Goal: Information Seeking & Learning: Compare options

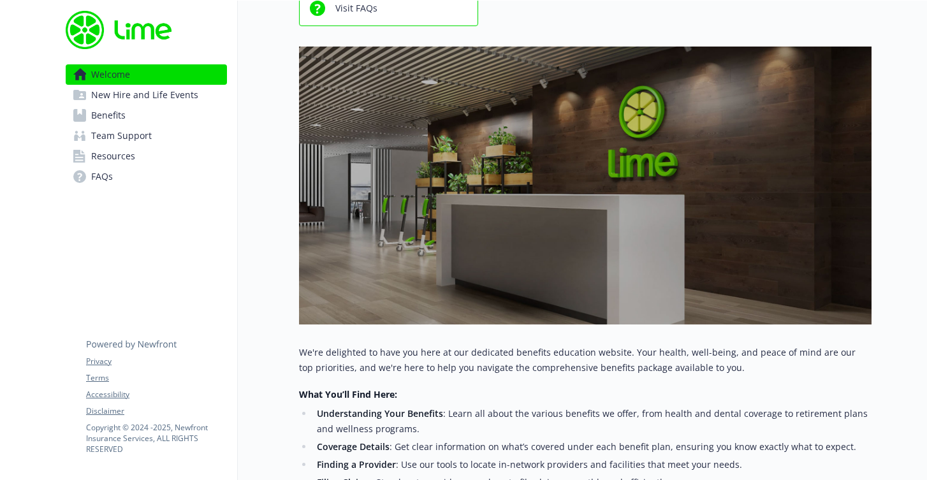
scroll to position [410, 0]
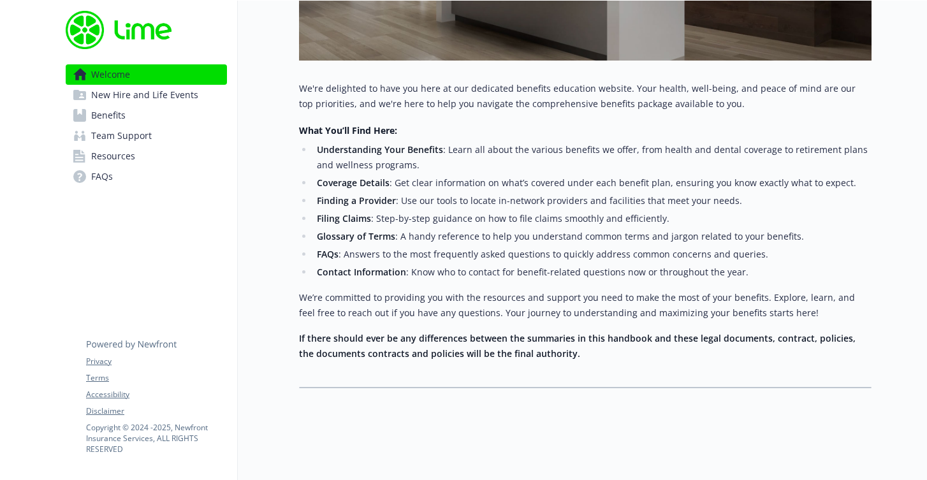
click at [148, 98] on span "New Hire and Life Events" at bounding box center [144, 95] width 107 height 20
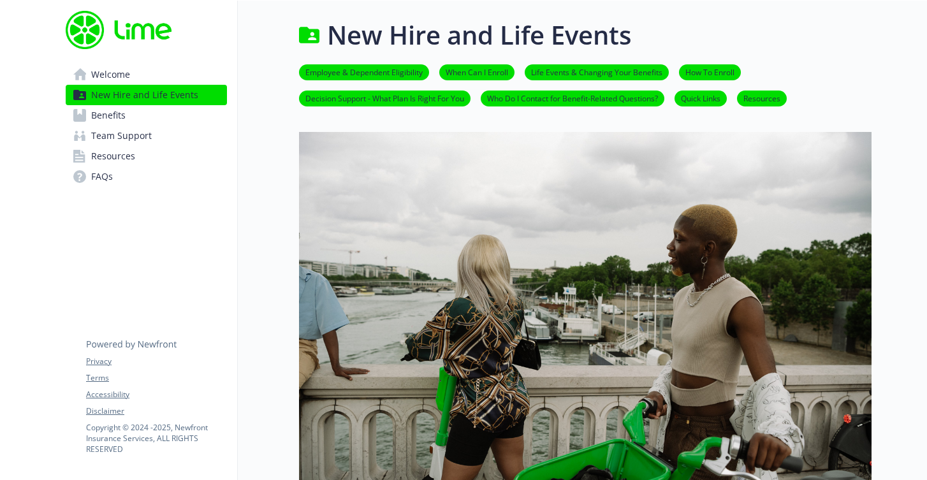
click at [347, 68] on link "Employee & Dependent Eligibility" at bounding box center [364, 72] width 130 height 12
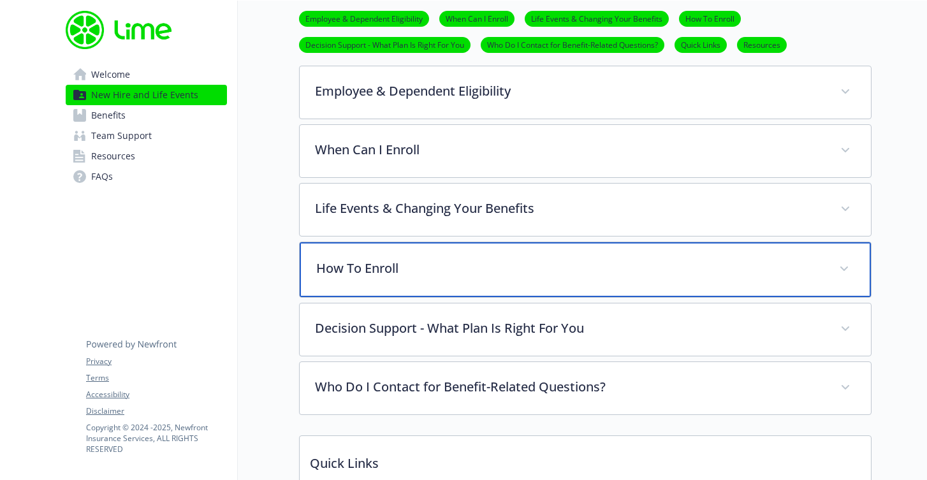
click at [359, 260] on p "How To Enroll" at bounding box center [569, 268] width 507 height 19
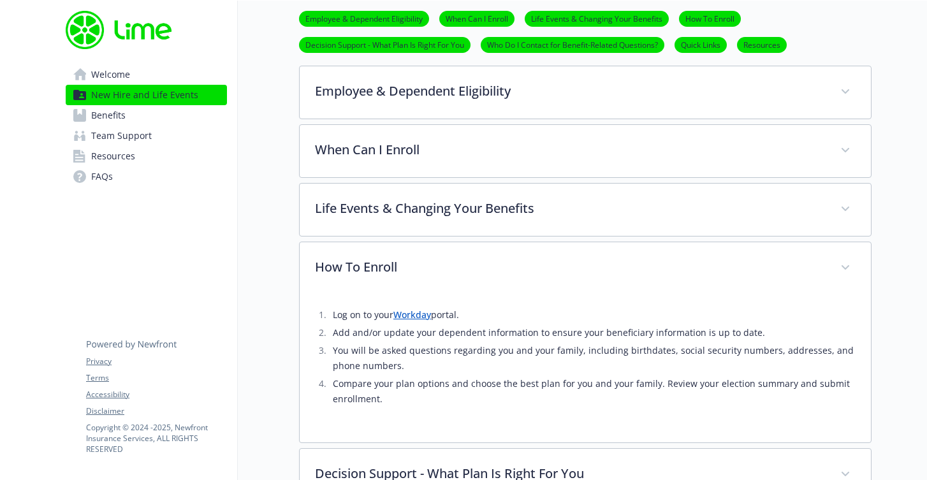
click at [411, 321] on li "Log on to your Workday portal." at bounding box center [592, 314] width 526 height 15
click at [402, 312] on link "Workday" at bounding box center [412, 314] width 38 height 12
click at [97, 118] on span "Benefits" at bounding box center [108, 115] width 34 height 20
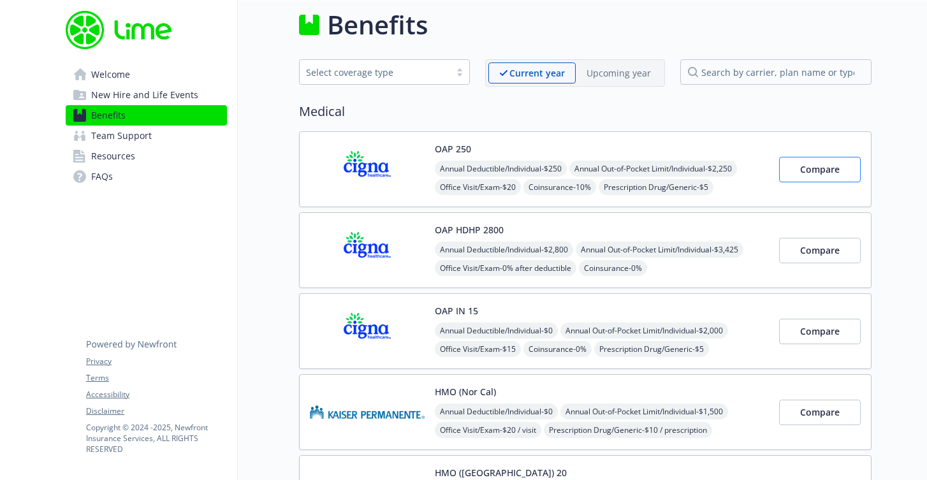
click at [800, 178] on button "Compare" at bounding box center [820, 169] width 82 height 25
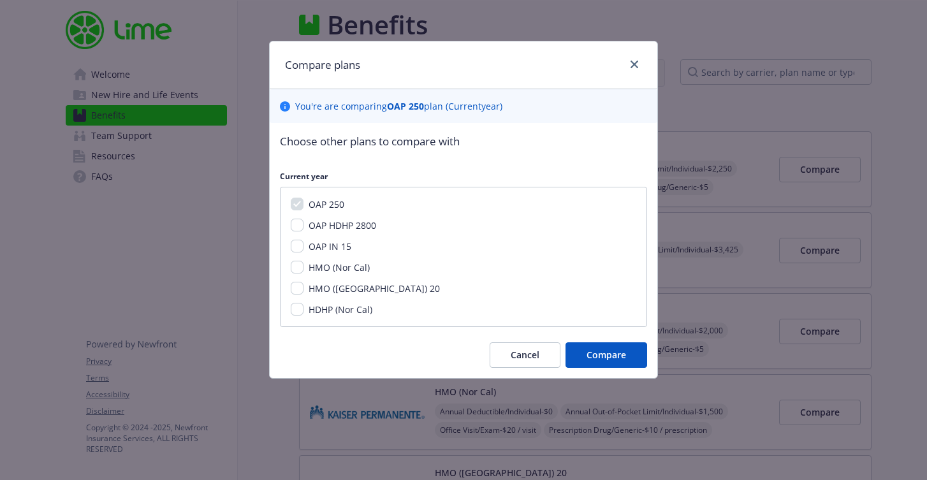
click at [294, 222] on input "OAP HDHP 2800" at bounding box center [297, 225] width 13 height 13
checkbox input "true"
click at [298, 246] on input "OAP IN 15" at bounding box center [297, 246] width 13 height 13
checkbox input "true"
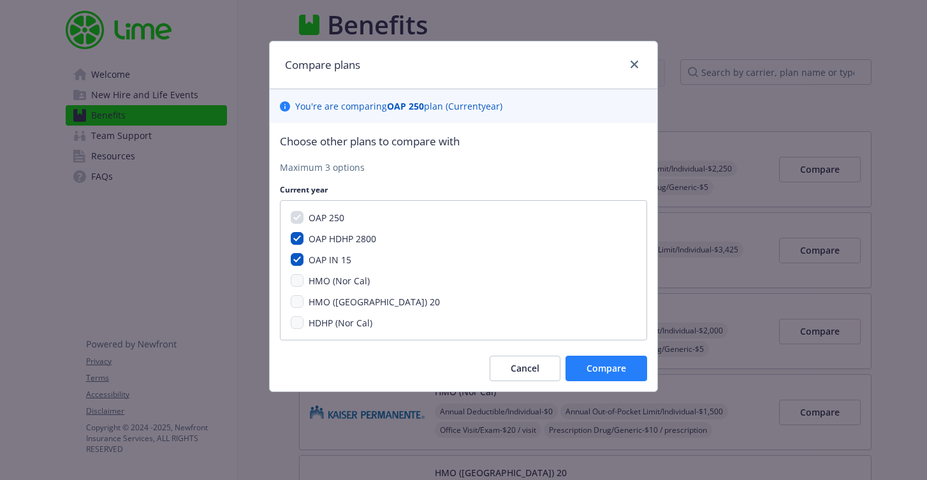
click at [593, 363] on span "Compare" at bounding box center [606, 368] width 40 height 12
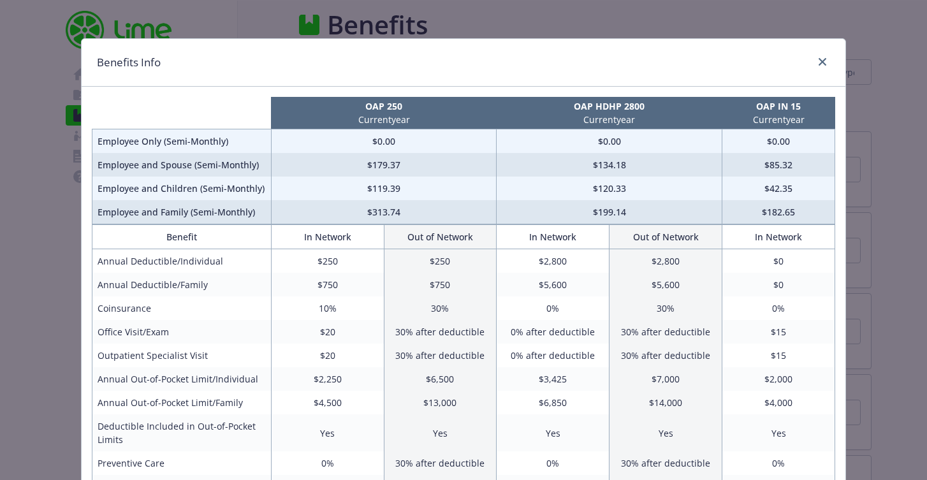
scroll to position [0, 0]
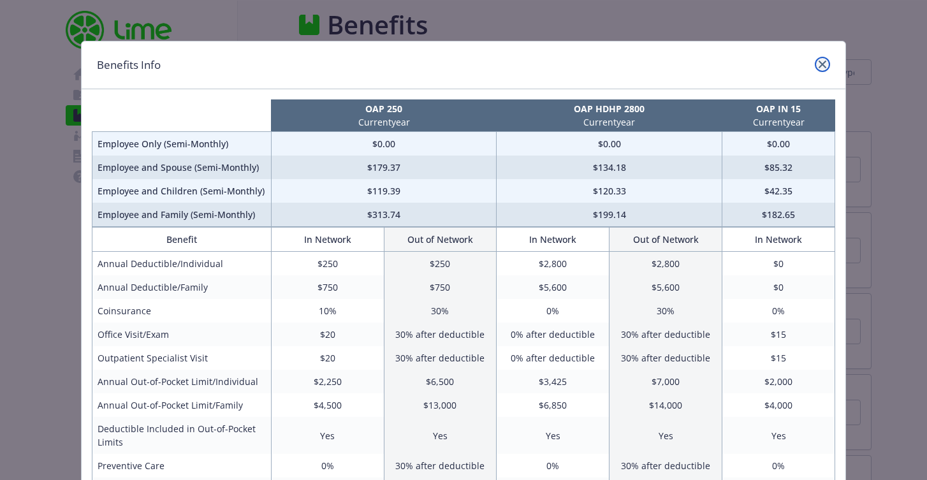
click at [821, 66] on link "close" at bounding box center [821, 64] width 15 height 15
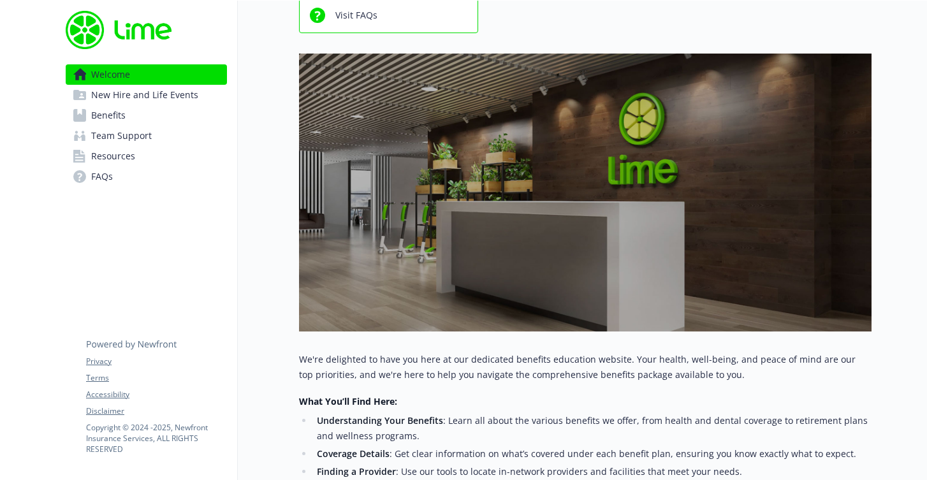
scroll to position [228, 0]
